Goal: Task Accomplishment & Management: Use online tool/utility

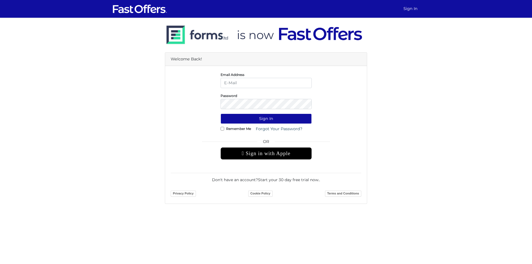
click at [297, 82] on input "email" at bounding box center [265, 83] width 91 height 10
type input "MUBASHAR.REALTOR@GMAIL.COM"
click at [238, 119] on button "Sign In" at bounding box center [265, 119] width 91 height 10
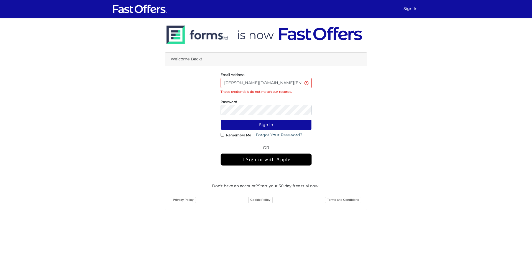
click at [191, 130] on div "Remember Me Forgot Your Password?" at bounding box center [265, 135] width 199 height 10
click at [233, 125] on button "Sign In" at bounding box center [265, 125] width 91 height 10
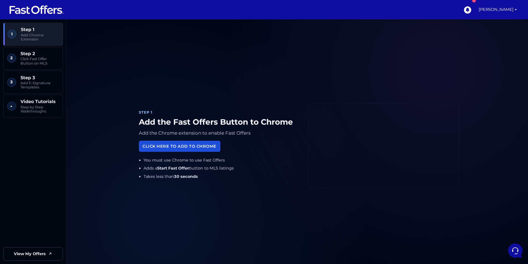
click at [197, 147] on link "Click Here to Add to Chrome" at bounding box center [179, 146] width 81 height 11
click at [183, 146] on link "Click Here to Add to Chrome" at bounding box center [179, 146] width 81 height 11
click at [511, 11] on link "[PERSON_NAME]" at bounding box center [497, 9] width 43 height 19
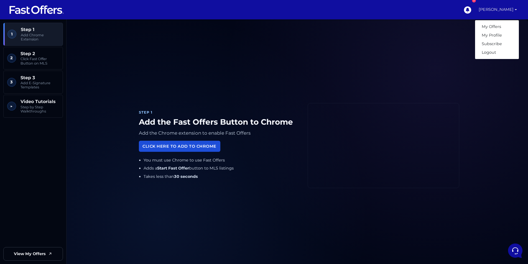
click at [179, 150] on link "Click Here to Add to Chrome" at bounding box center [179, 146] width 81 height 11
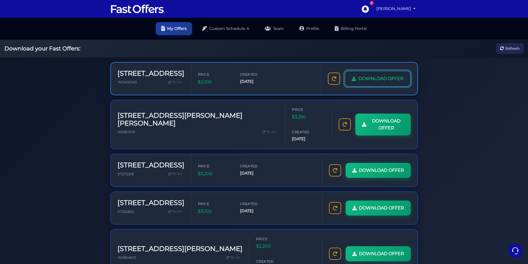
click at [374, 79] on span "DOWNLOAD OFFER" at bounding box center [380, 78] width 45 height 7
